Goal: Complete application form

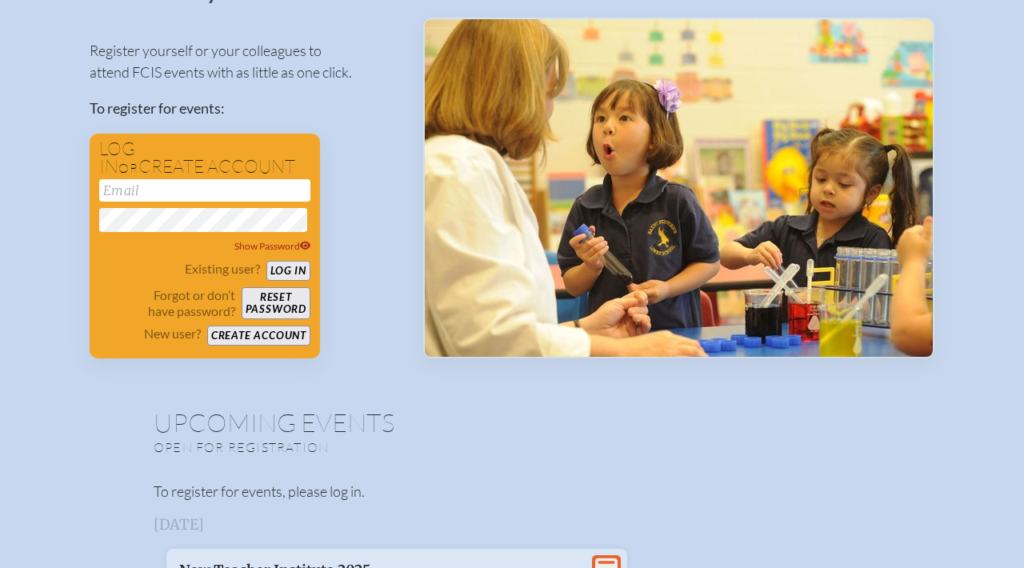
scroll to position [169, 0]
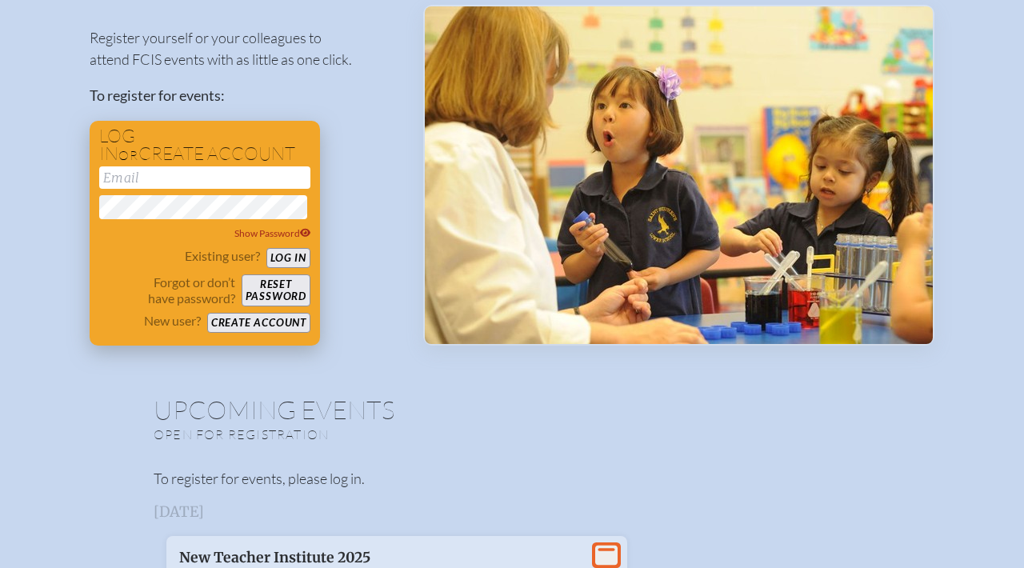
click at [280, 325] on button "Create account" at bounding box center [258, 323] width 103 height 20
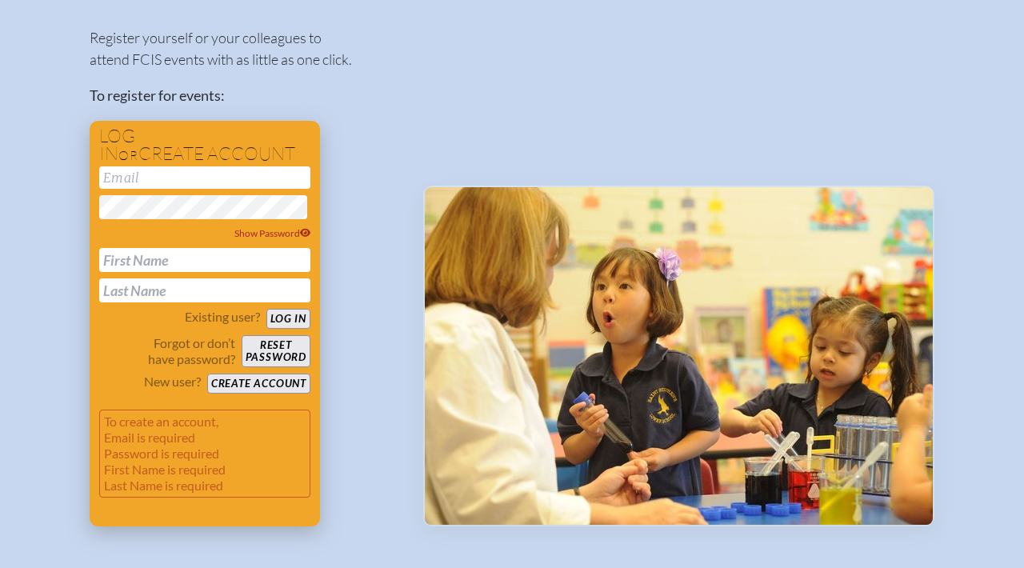
click at [249, 267] on input "text" at bounding box center [204, 260] width 211 height 24
type input "[PERSON_NAME]"
type input "Szasz"
click at [239, 175] on input "email" at bounding box center [204, 177] width 211 height 22
type input "[EMAIL_ADDRESS][DOMAIN_NAME]"
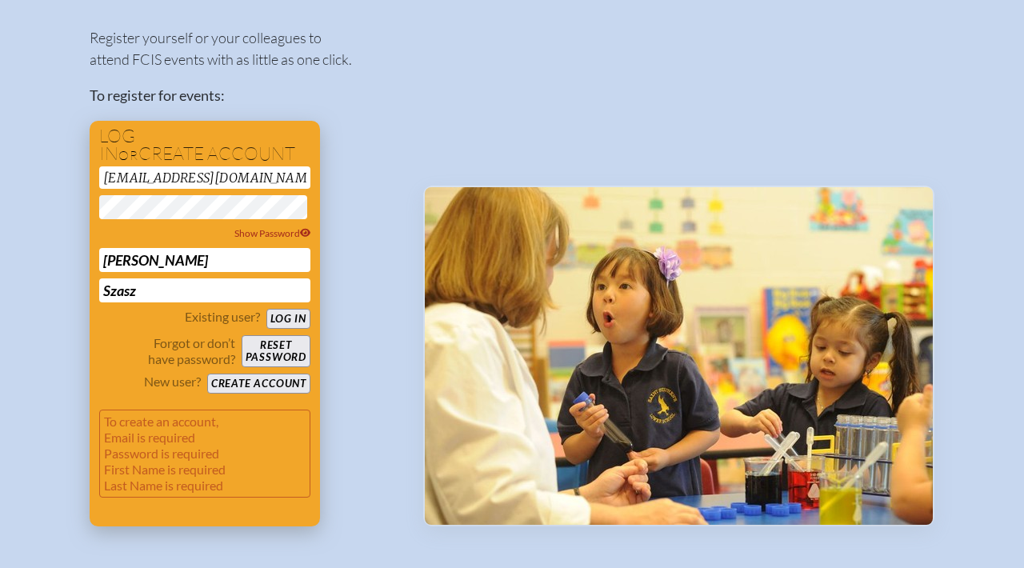
click at [156, 272] on input "[PERSON_NAME]" at bounding box center [204, 260] width 211 height 24
click at [197, 195] on div "jszasz@academyprep.org Show Password Jake Szasz" at bounding box center [204, 234] width 211 height 136
click at [203, 163] on div "Log in or create account jszasz@academyprep.org Show Password Jake Szasz Existi…" at bounding box center [205, 324] width 230 height 406
click at [201, 186] on input "[EMAIL_ADDRESS][DOMAIN_NAME]" at bounding box center [204, 177] width 211 height 22
click at [244, 388] on button "Create account" at bounding box center [258, 384] width 103 height 20
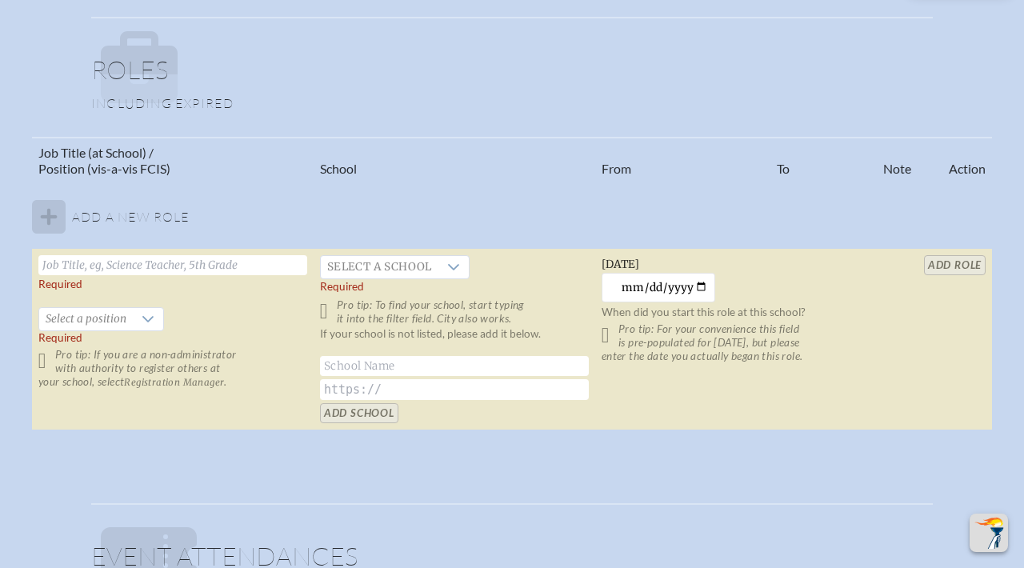
scroll to position [924, 0]
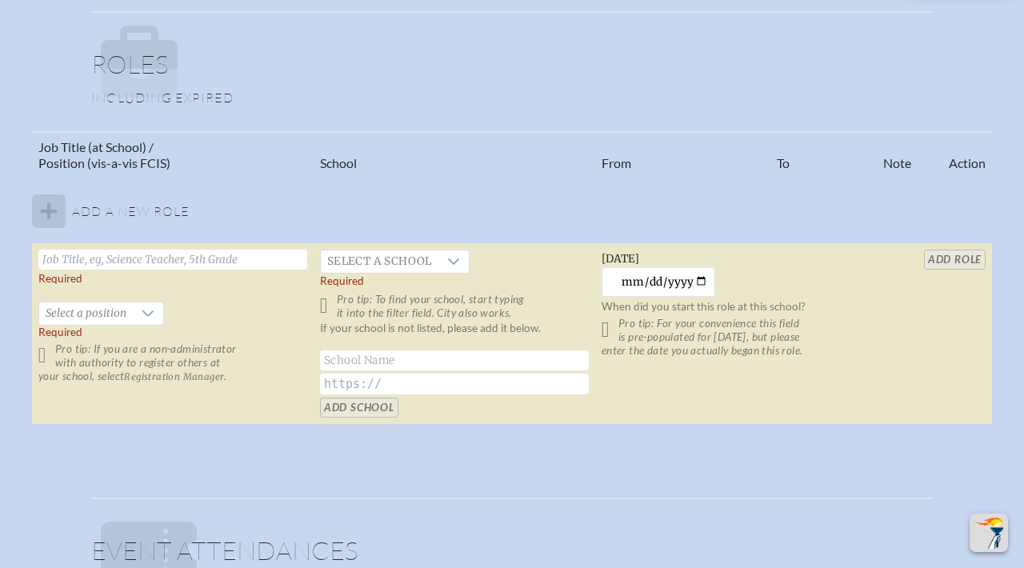
click at [243, 267] on input "text" at bounding box center [172, 260] width 269 height 20
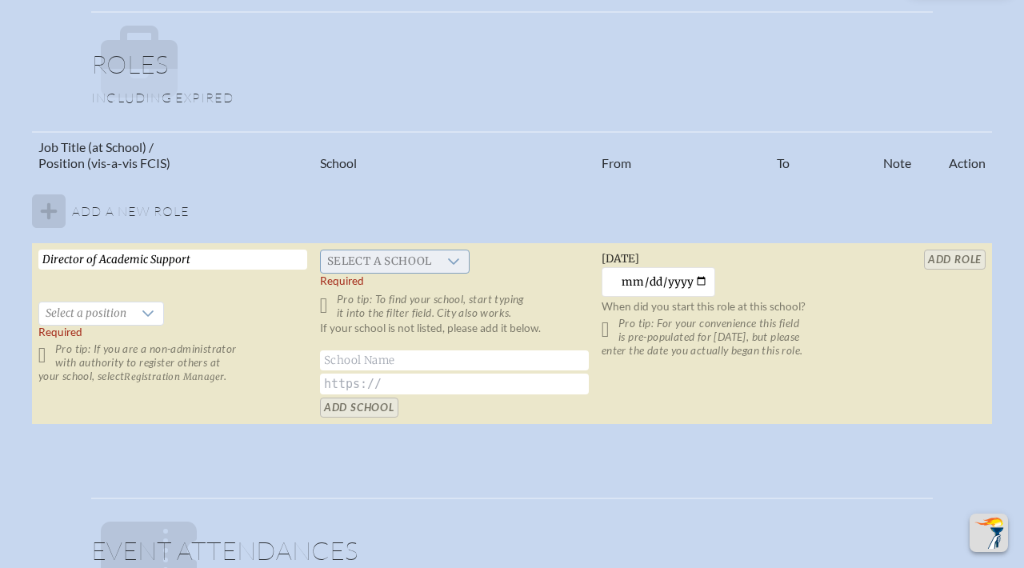
type input "Director of Academic Support"
click at [451, 263] on div at bounding box center [454, 262] width 30 height 22
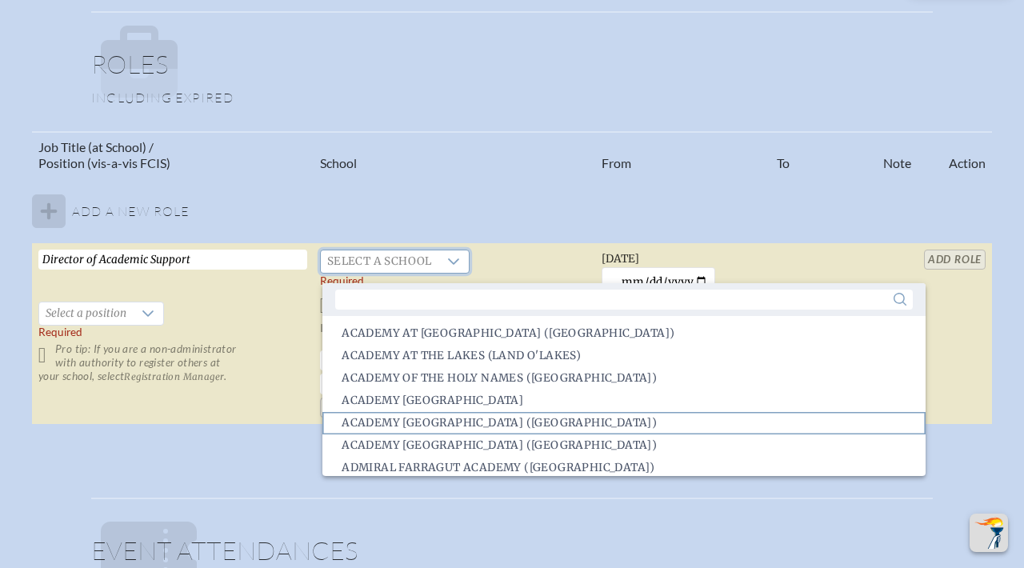
click at [447, 425] on span "Academy [GEOGRAPHIC_DATA] ([GEOGRAPHIC_DATA])" at bounding box center [499, 423] width 315 height 16
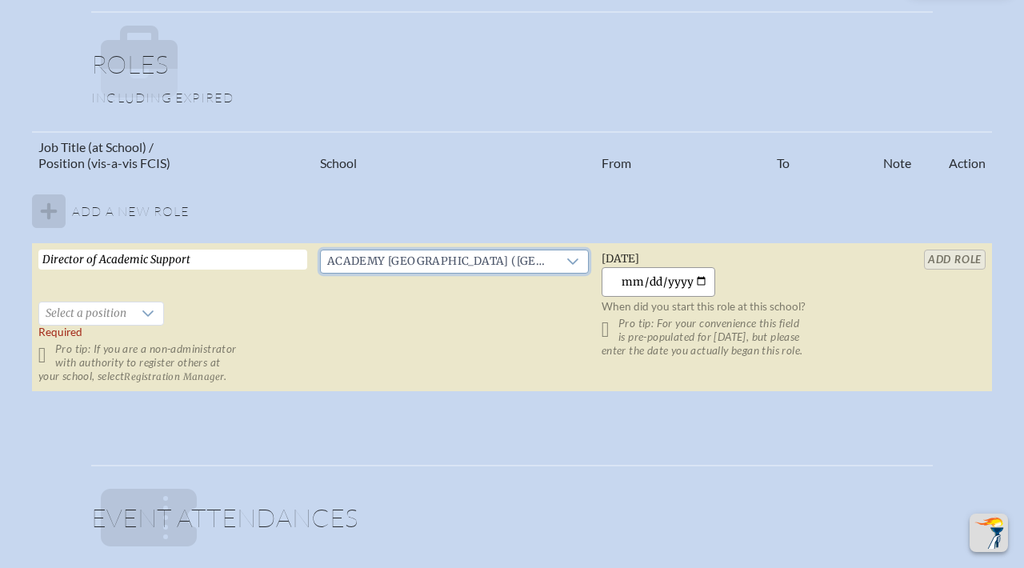
click at [650, 297] on input "[DATE]" at bounding box center [659, 282] width 114 height 30
click at [663, 293] on input "[DATE]" at bounding box center [659, 282] width 114 height 30
click at [635, 295] on input "[DATE]" at bounding box center [659, 282] width 114 height 30
click at [846, 311] on label "When did you start this role at this school? Pro tip: For your convenience this…" at bounding box center [736, 327] width 269 height 61
click at [669, 295] on input "[DATE]" at bounding box center [659, 282] width 114 height 30
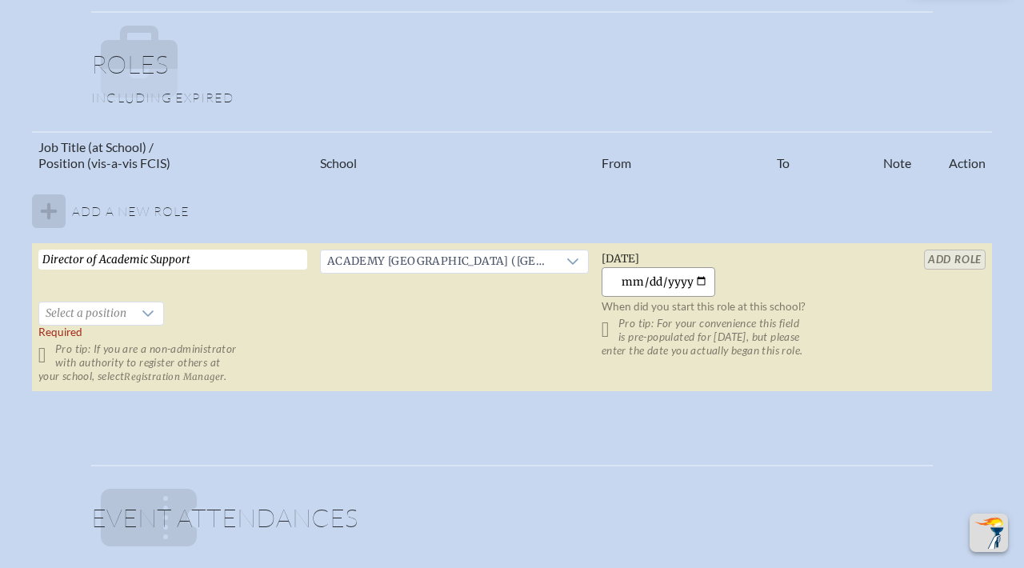
click at [677, 295] on input "[DATE]" at bounding box center [659, 282] width 114 height 30
type input "[DATE]"
click at [759, 335] on p "Pro tip: For your convenience this field is pre-populated for [DATE], but pleas…" at bounding box center [736, 337] width 269 height 41
click at [142, 325] on div at bounding box center [148, 314] width 30 height 22
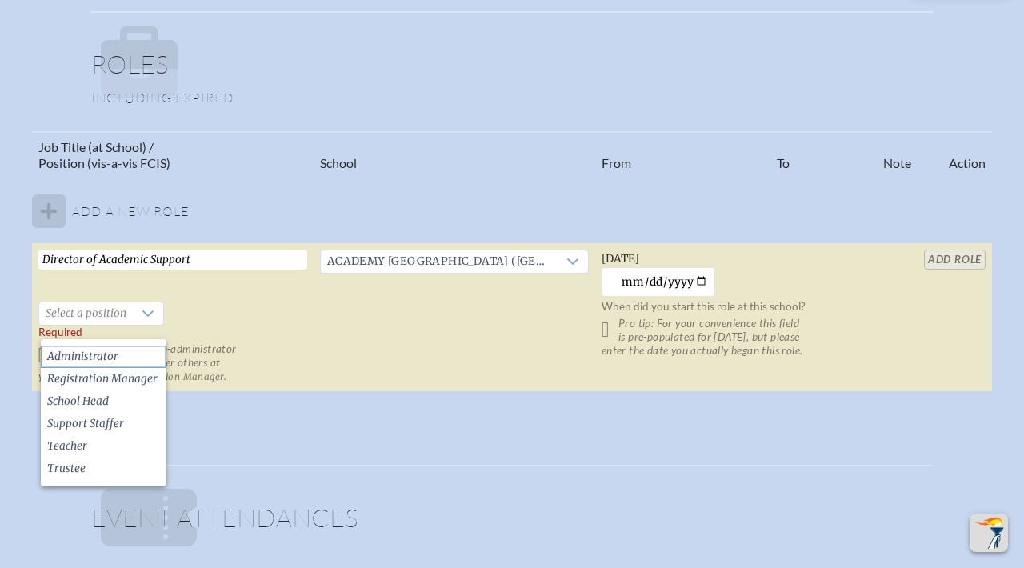
click at [132, 353] on li "Administrator" at bounding box center [104, 357] width 126 height 22
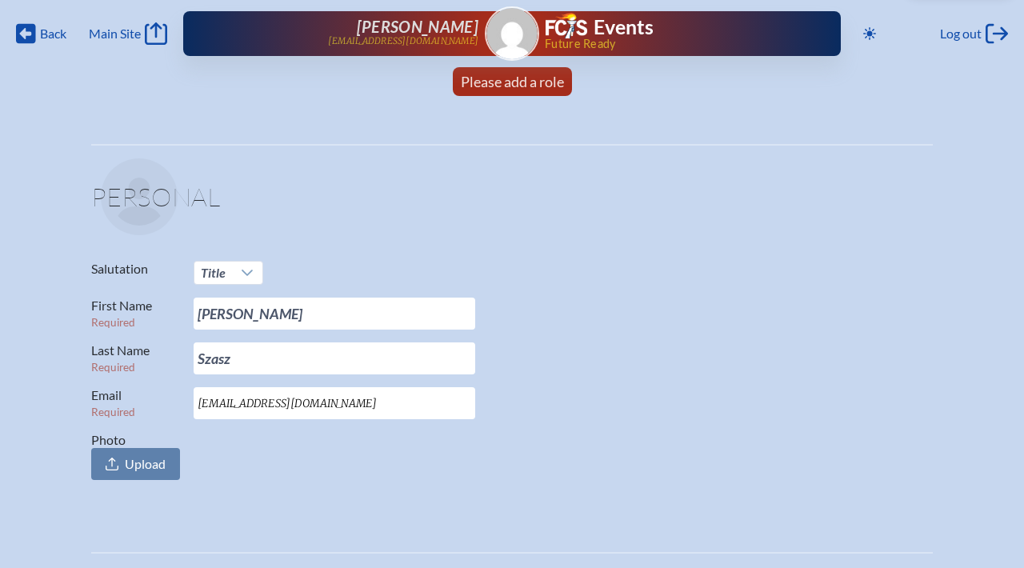
scroll to position [0, 0]
click at [480, 77] on span "Please add a role" at bounding box center [512, 82] width 103 height 18
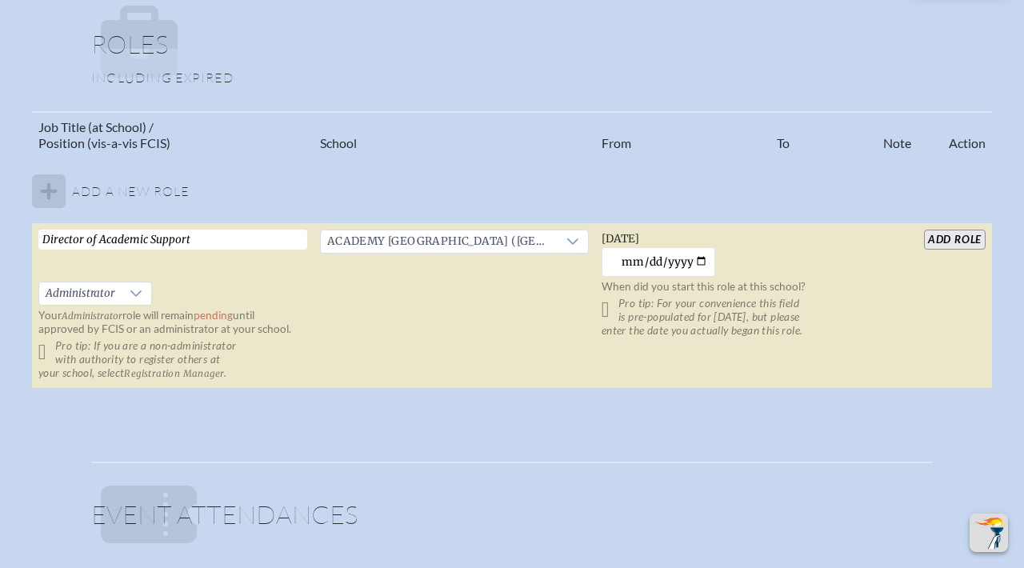
click at [45, 359] on p "Pro tip: If you are a non-administrator with authority to register others at yo…" at bounding box center [172, 359] width 269 height 41
click at [47, 365] on p "Pro tip: If you are a non-administrator with authority to register others at yo…" at bounding box center [172, 359] width 269 height 41
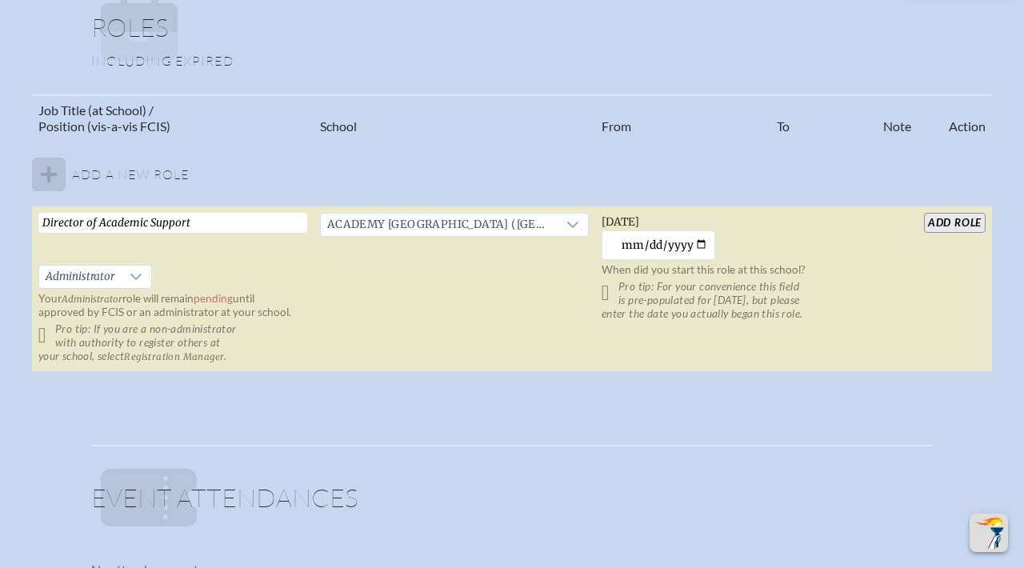
scroll to position [962, 0]
click at [956, 230] on input "add Role" at bounding box center [955, 222] width 62 height 20
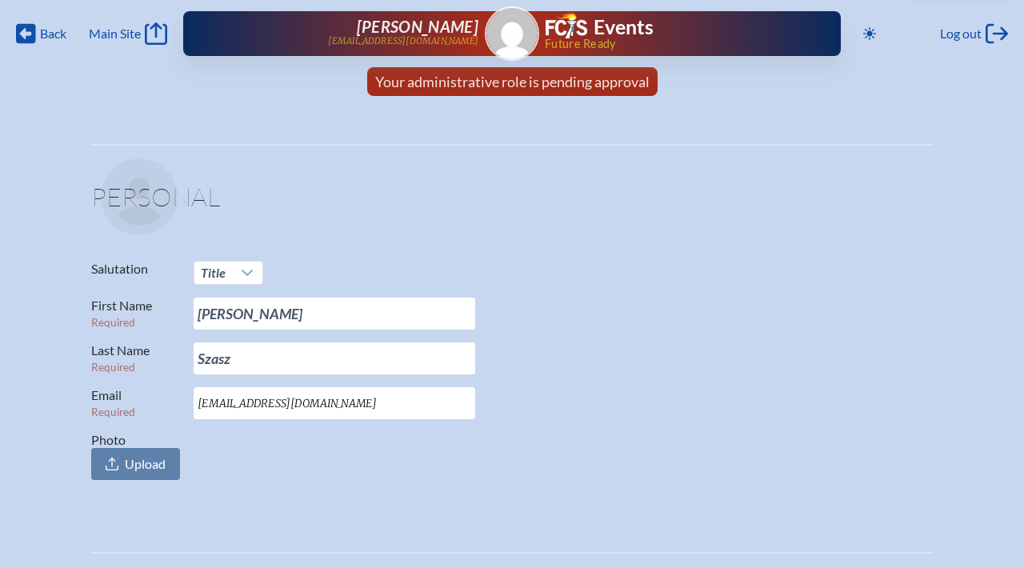
scroll to position [0, 0]
click at [41, 36] on span "Back" at bounding box center [53, 34] width 26 height 16
click at [137, 38] on span "Main Site" at bounding box center [115, 34] width 52 height 16
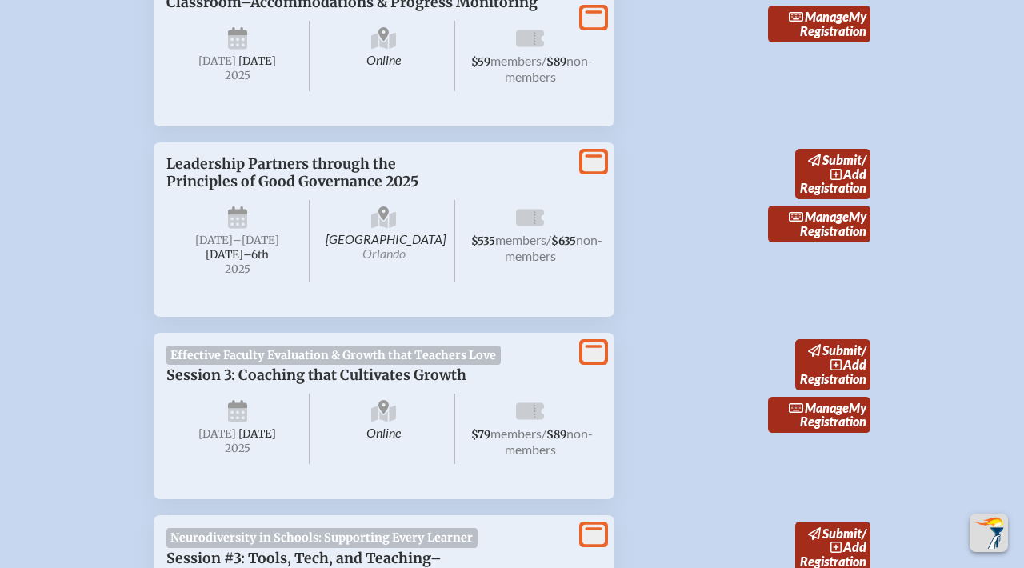
scroll to position [1470, 0]
